Goal: Navigation & Orientation: Go to known website

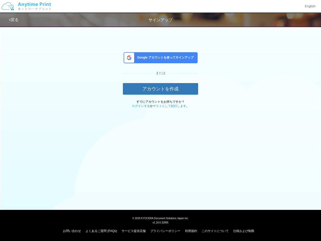
click at [161, 120] on div "戻る サインアップ Google アカウントを使ってサインアップ または アカウントを作成 すでにアカウントをお持ちですか？ ログインする か ゲストとして続…" at bounding box center [160, 71] width 321 height 143
click at [26, 6] on img at bounding box center [25, 6] width 53 height 18
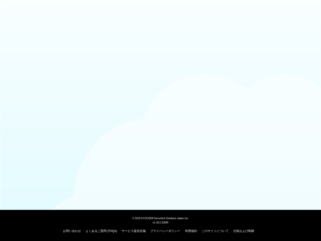
click at [310, 6] on div at bounding box center [160, 12] width 321 height 24
click at [14, 20] on div at bounding box center [160, 12] width 321 height 24
click at [161, 58] on body "© [DATE] KYOCERA Document Solutions Japan Inc. v1.18.0.32895 お問い合わせ よくあるご質問 (FA…" at bounding box center [160, 120] width 321 height 241
click at [161, 89] on body "© [DATE] KYOCERA Document Solutions Japan Inc. v1.18.0.32895 お問い合わせ よくあるご質問 (FA…" at bounding box center [160, 120] width 321 height 241
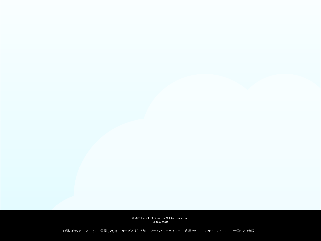
click at [141, 106] on body "© [DATE] KYOCERA Document Solutions Japan Inc. v1.18.0.32895 お問い合わせ よくあるご質問 (FA…" at bounding box center [160, 120] width 321 height 241
click at [170, 106] on body "© [DATE] KYOCERA Document Solutions Japan Inc. v1.18.0.32895 お問い合わせ よくあるご質問 (FA…" at bounding box center [160, 120] width 321 height 241
